Goal: Information Seeking & Learning: Learn about a topic

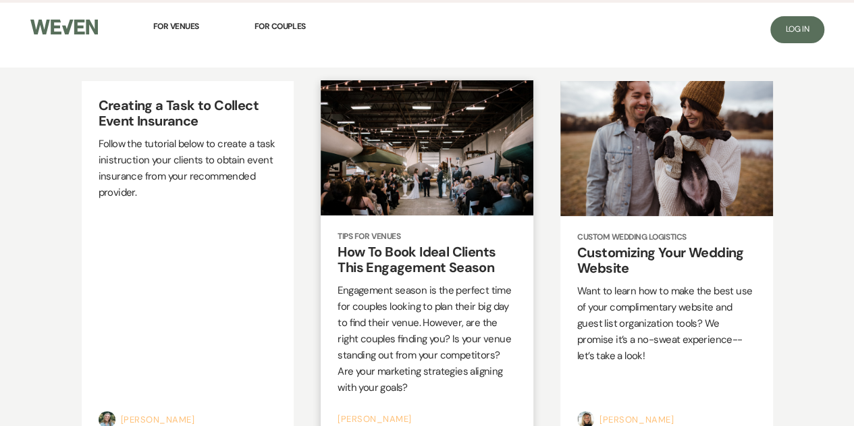
click at [400, 246] on h2 "How To Book Ideal Clients This Engagement Season" at bounding box center [426, 259] width 179 height 31
click at [180, 176] on p "Follow the tutorial below to create a task inistruction your clients to obtain …" at bounding box center [188, 167] width 179 height 65
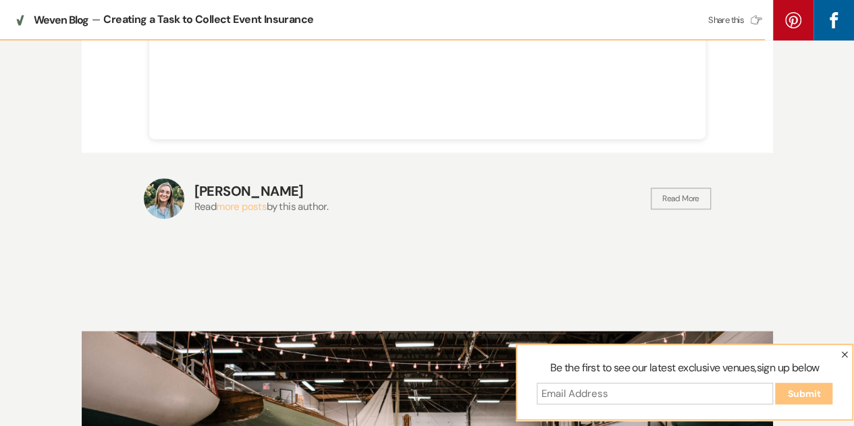
scroll to position [967, 0]
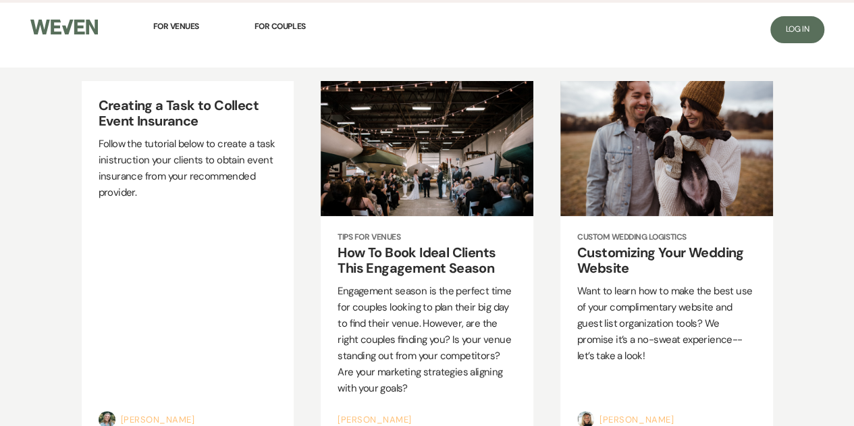
click at [67, 38] on link at bounding box center [63, 26] width 67 height 30
